Goal: Navigation & Orientation: Find specific page/section

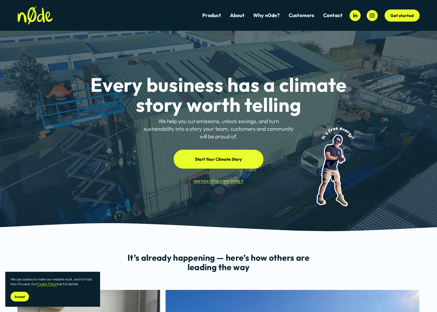
click at [216, 17] on link "Product" at bounding box center [211, 15] width 19 height 7
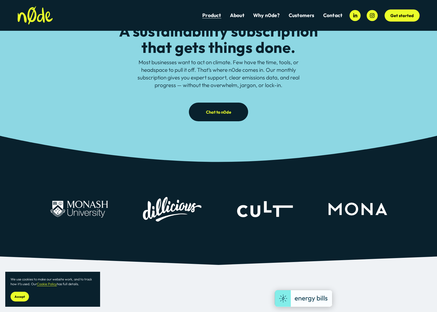
scroll to position [25, 0]
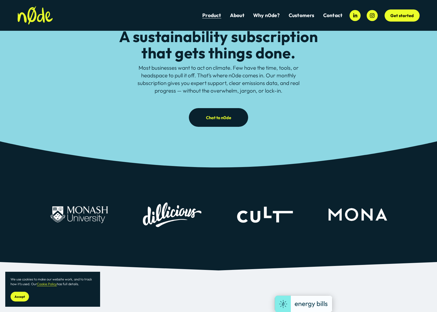
click at [239, 18] on link "About" at bounding box center [237, 15] width 14 height 7
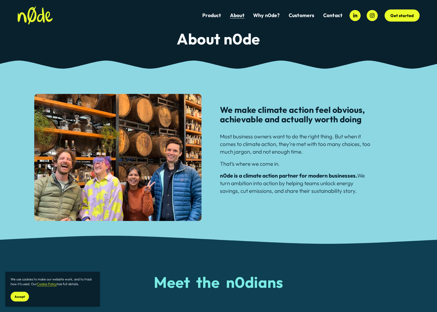
click at [264, 17] on link "Why n0de?" at bounding box center [266, 15] width 27 height 7
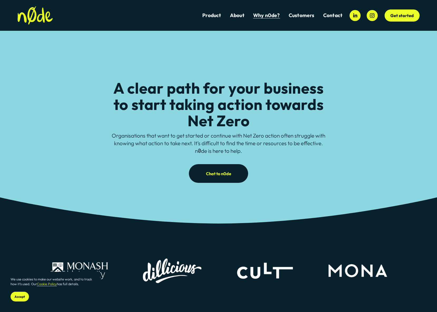
click at [216, 17] on link "Product" at bounding box center [211, 15] width 19 height 7
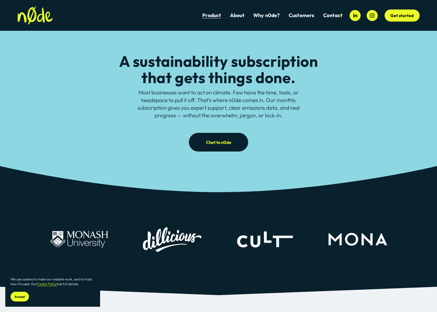
click at [28, 18] on img at bounding box center [34, 15] width 35 height 19
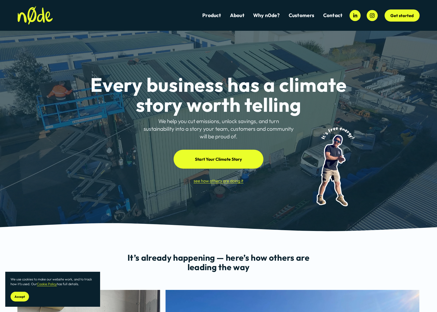
click at [213, 163] on link "Start Your Climate Story" at bounding box center [218, 159] width 90 height 19
click at [230, 158] on link "Start Your Climate Story" at bounding box center [218, 159] width 90 height 19
click at [238, 161] on link "Start Your Climate Story" at bounding box center [218, 159] width 90 height 19
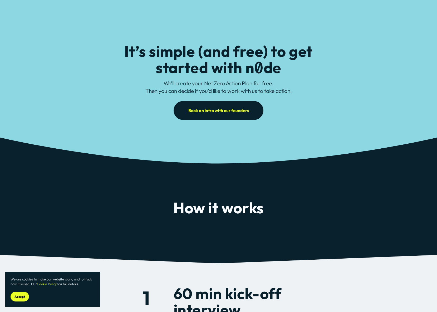
scroll to position [24, 0]
